Goal: Transaction & Acquisition: Purchase product/service

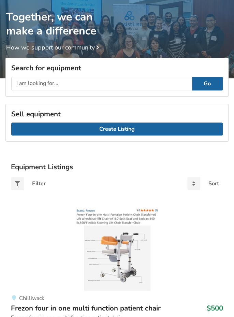
scroll to position [29, 0]
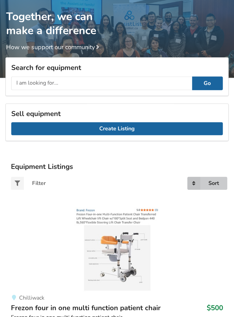
click at [194, 183] on icon at bounding box center [193, 183] width 13 height 13
click at [190, 225] on div "Price descending" at bounding box center [200, 222] width 54 height 13
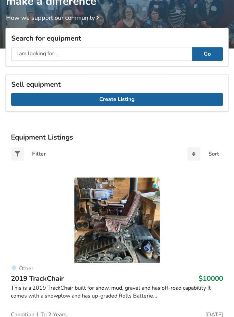
scroll to position [59, 0]
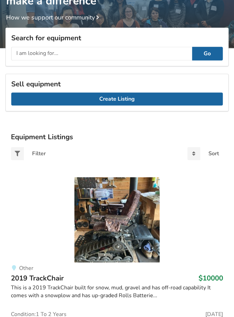
click at [196, 240] on link "Other 2019 TrackChair $10000 This is a 2019 TrackChair built for snow, mud, gra…" at bounding box center [117, 249] width 212 height 145
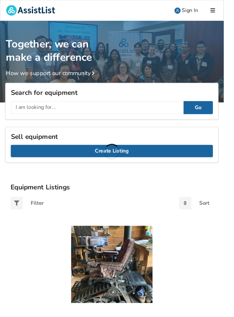
scroll to position [59, 0]
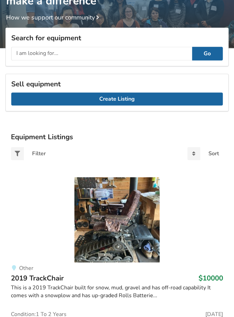
click at [24, 55] on input "text" at bounding box center [101, 54] width 181 height 14
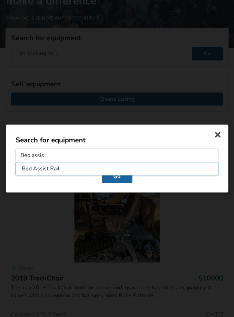
type input "Bed assist"
click button "Go" at bounding box center [117, 176] width 31 height 13
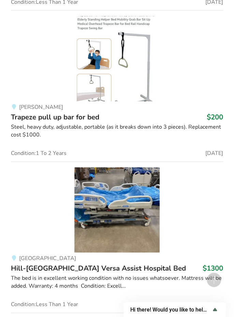
scroll to position [1661, 0]
click at [93, 268] on span "Hill-[GEOGRAPHIC_DATA] Versa Assist Hospital Bed" at bounding box center [98, 269] width 175 height 10
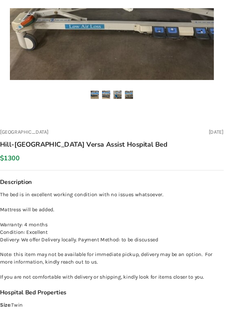
scroll to position [212, 0]
